Goal: Contribute content

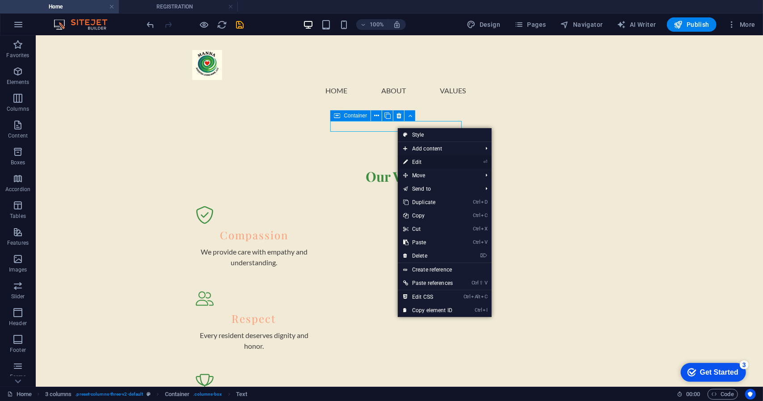
click at [422, 160] on link "⏎ Edit" at bounding box center [428, 161] width 60 height 13
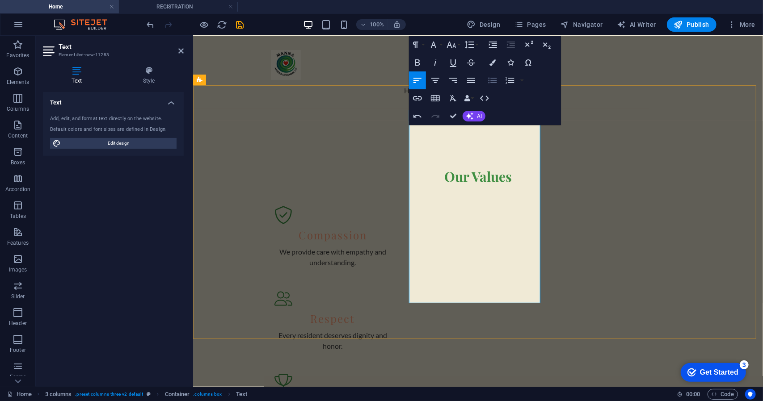
scroll to position [2960, 0]
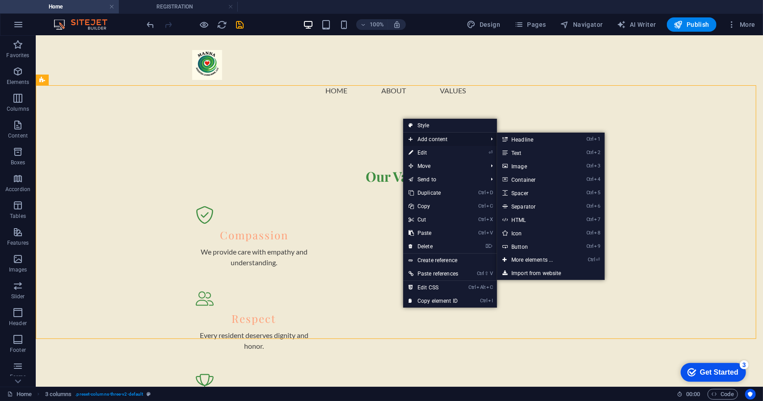
click at [425, 139] on span "Add content" at bounding box center [443, 139] width 80 height 13
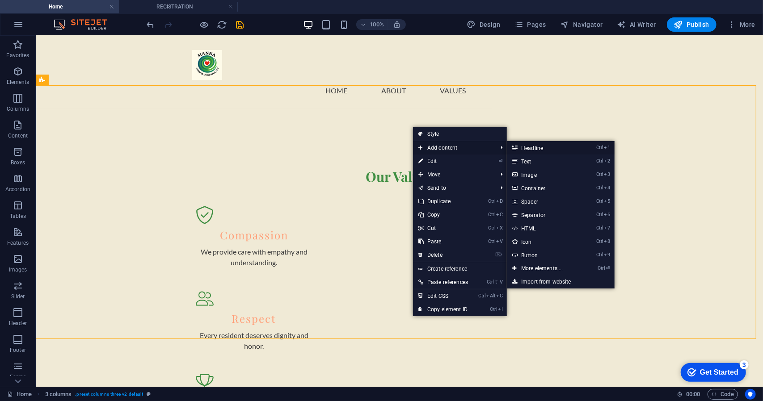
click at [523, 150] on link "Ctrl 1 Headline" at bounding box center [544, 147] width 74 height 13
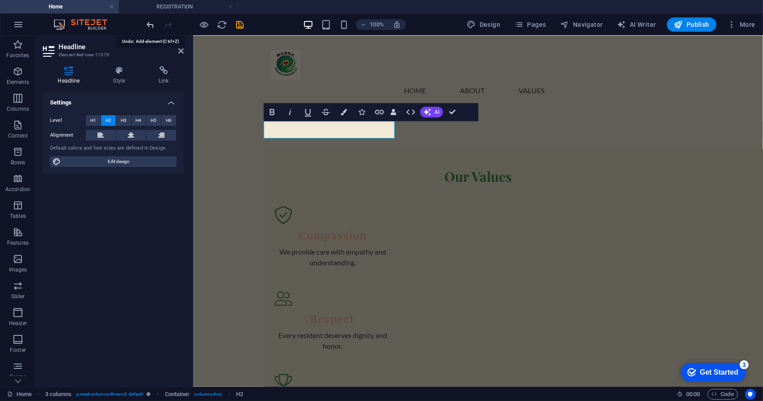
click at [155, 25] on icon "undo" at bounding box center [151, 25] width 10 height 10
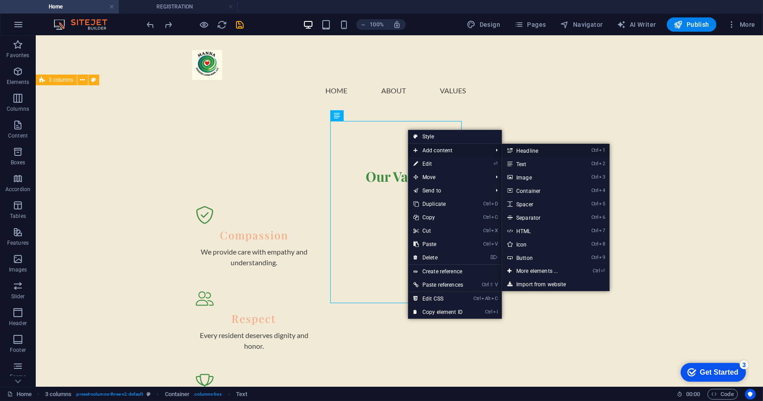
click at [522, 149] on link "Ctrl 1 Headline" at bounding box center [539, 150] width 74 height 13
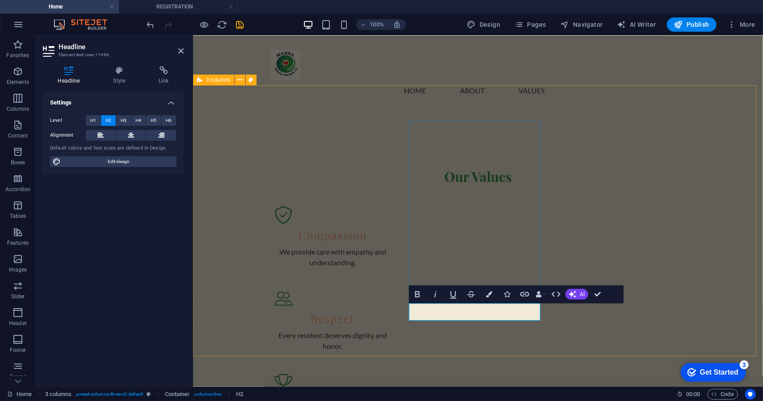
click at [151, 21] on icon "undo" at bounding box center [151, 25] width 10 height 10
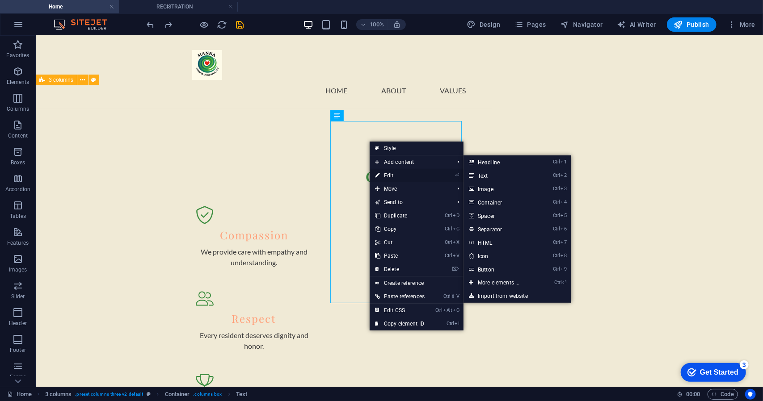
click at [391, 172] on link "⏎ Edit" at bounding box center [399, 175] width 60 height 13
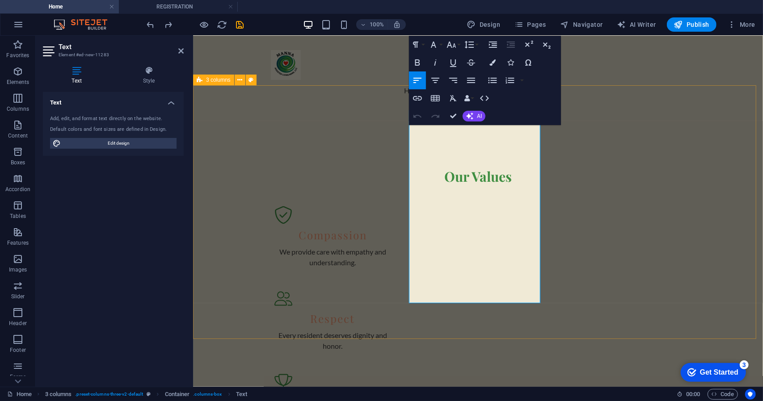
drag, startPoint x: 453, startPoint y: 127, endPoint x: 410, endPoint y: 127, distance: 43.3
click at [420, 64] on icon "button" at bounding box center [417, 62] width 11 height 11
click at [457, 46] on button "Font Size" at bounding box center [453, 45] width 17 height 18
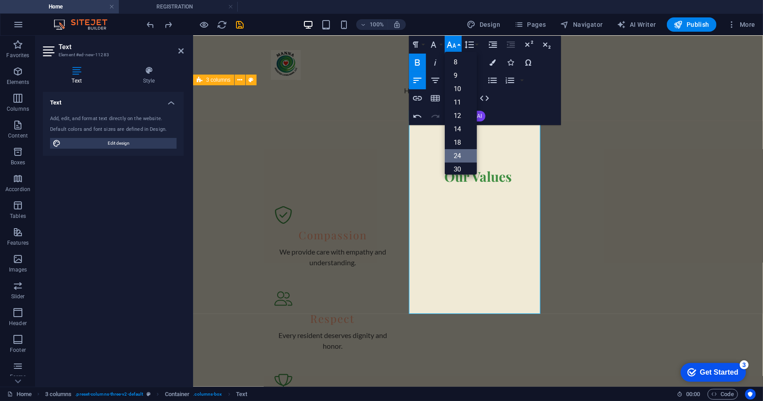
click at [463, 152] on link "24" at bounding box center [461, 155] width 32 height 13
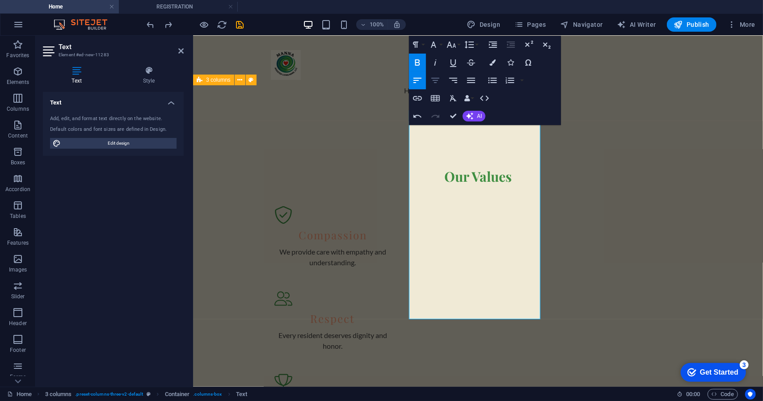
click at [433, 78] on icon "button" at bounding box center [435, 80] width 8 height 5
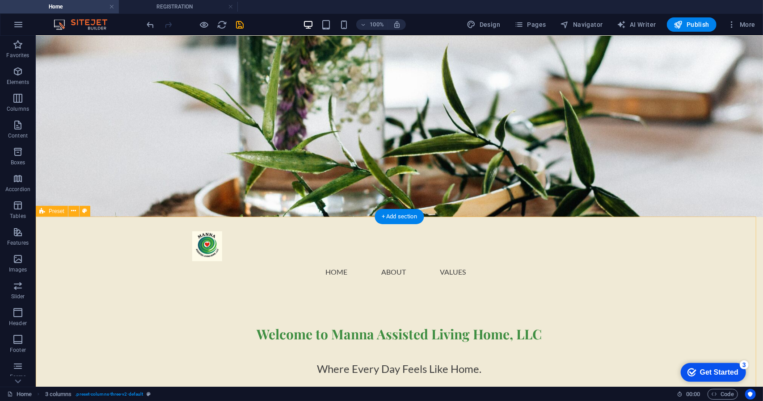
scroll to position [0, 0]
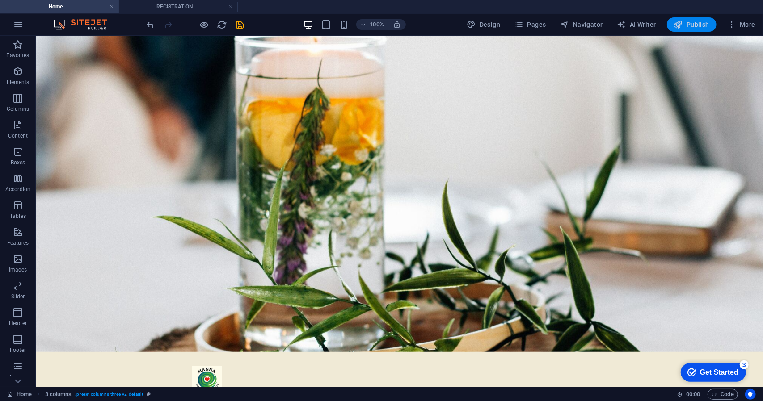
click at [693, 25] on span "Publish" at bounding box center [691, 24] width 35 height 9
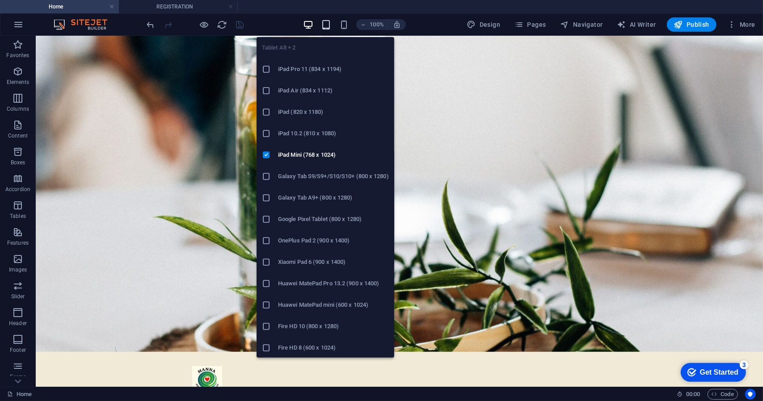
click at [327, 25] on icon "button" at bounding box center [326, 25] width 10 height 10
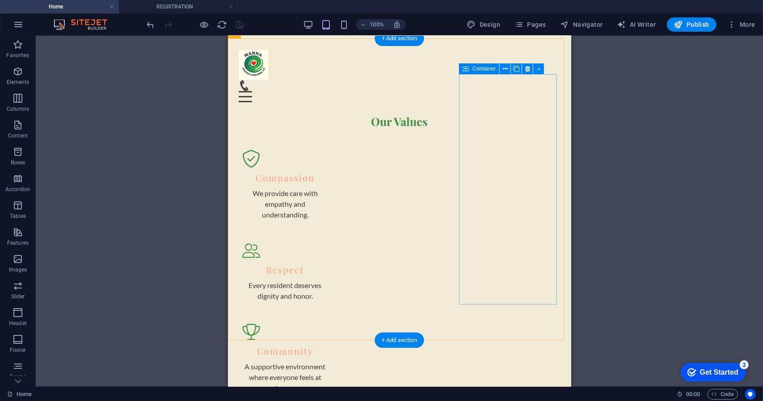
scroll to position [1340, 0]
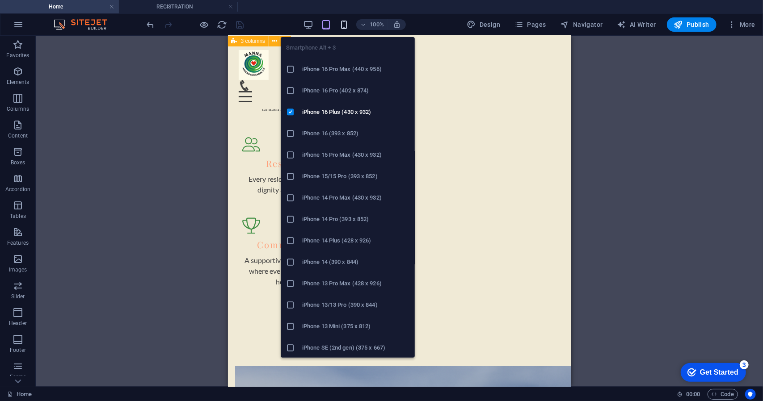
click at [342, 22] on icon "button" at bounding box center [344, 25] width 10 height 10
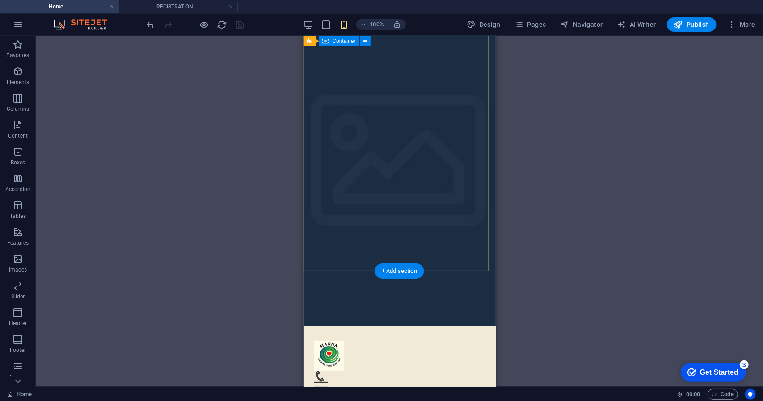
scroll to position [0, 0]
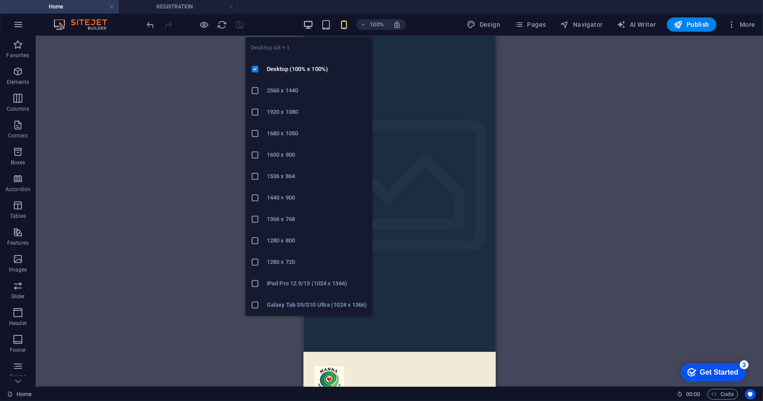
click at [309, 24] on icon "button" at bounding box center [308, 25] width 10 height 10
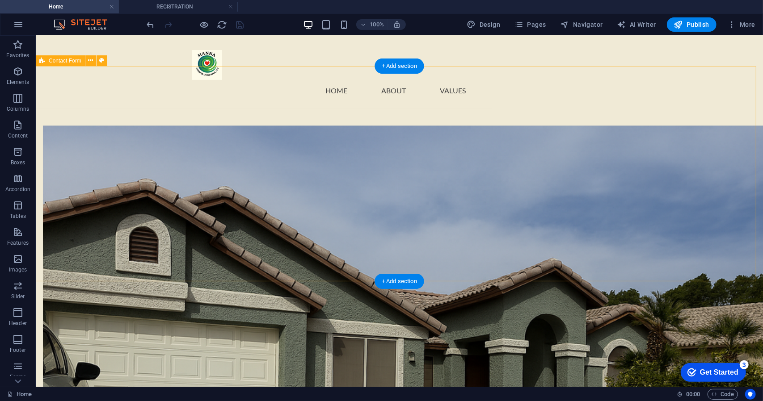
scroll to position [1465, 0]
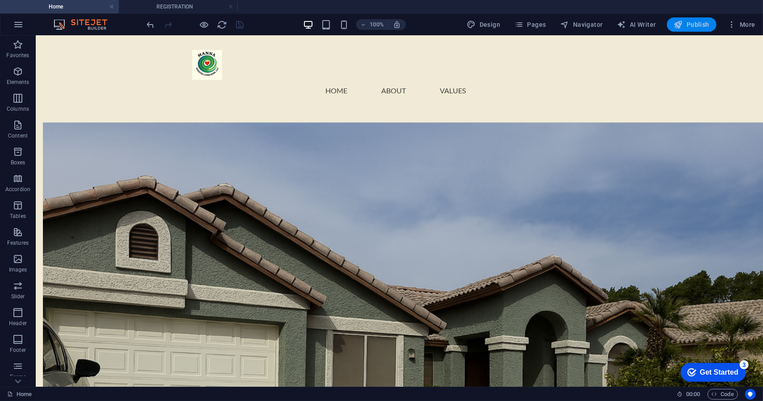
click at [695, 29] on span "Publish" at bounding box center [691, 24] width 35 height 9
